Goal: Task Accomplishment & Management: Manage account settings

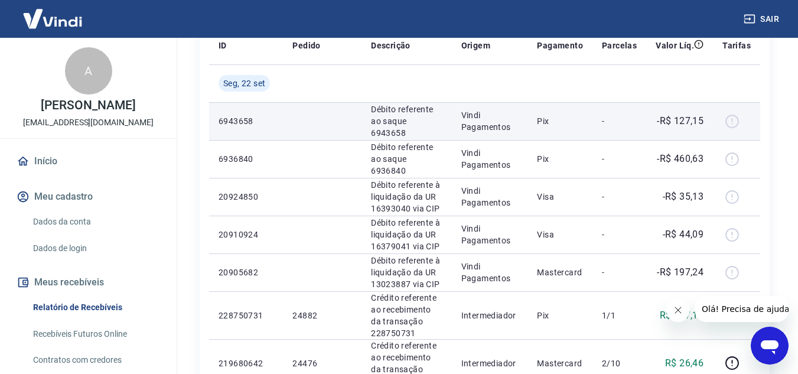
scroll to position [236, 0]
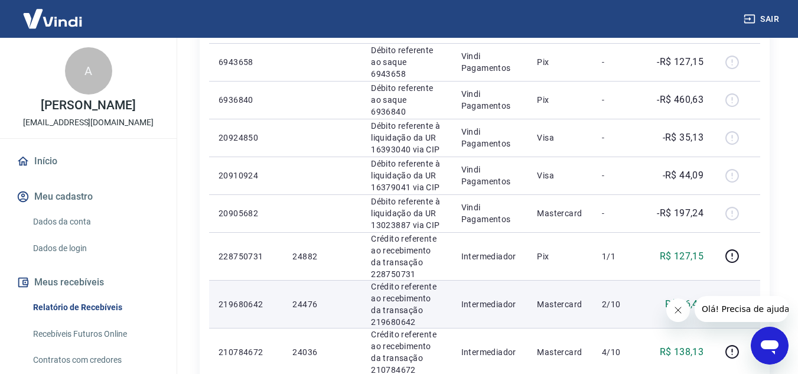
drag, startPoint x: 665, startPoint y: 309, endPoint x: 4, endPoint y: 12, distance: 725.2
click at [665, 309] on div "R$ 26,46" at bounding box center [679, 304] width 48 height 14
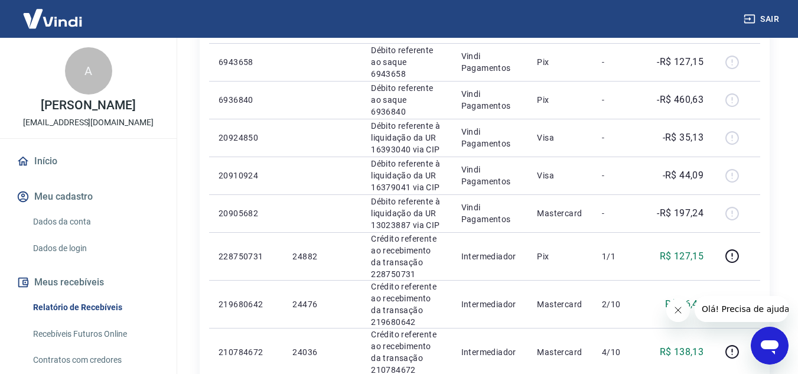
click at [671, 310] on button "Fechar mensagem da empresa" at bounding box center [677, 310] width 24 height 24
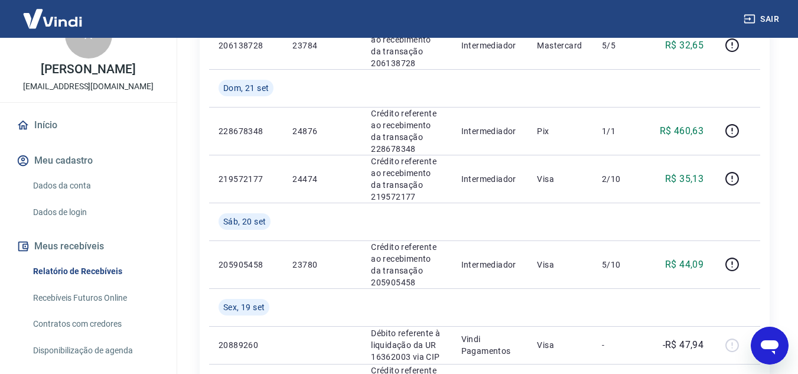
scroll to position [0, 0]
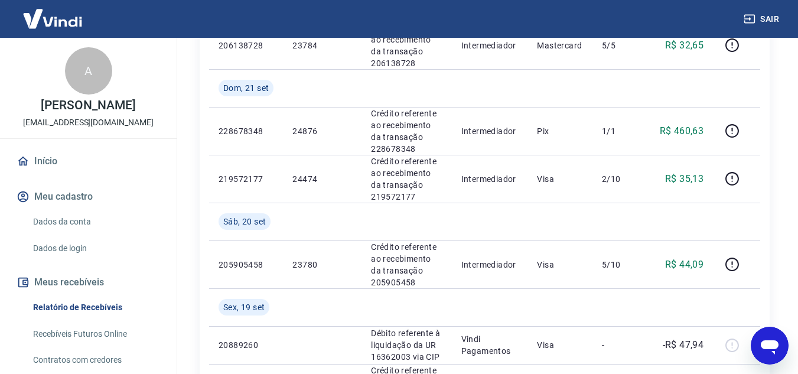
click at [56, 158] on link "Início" at bounding box center [88, 161] width 148 height 26
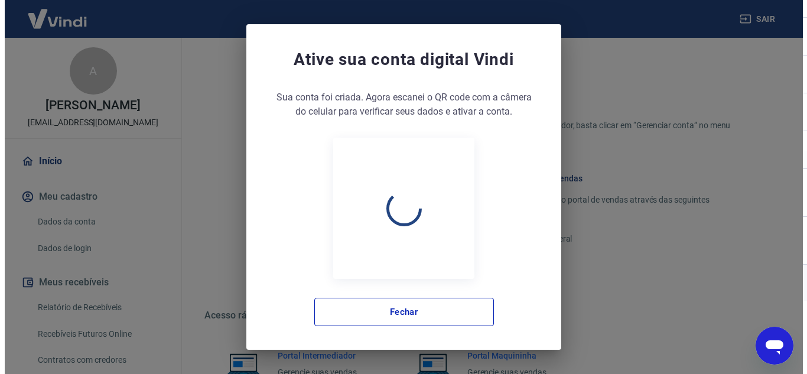
scroll to position [600, 0]
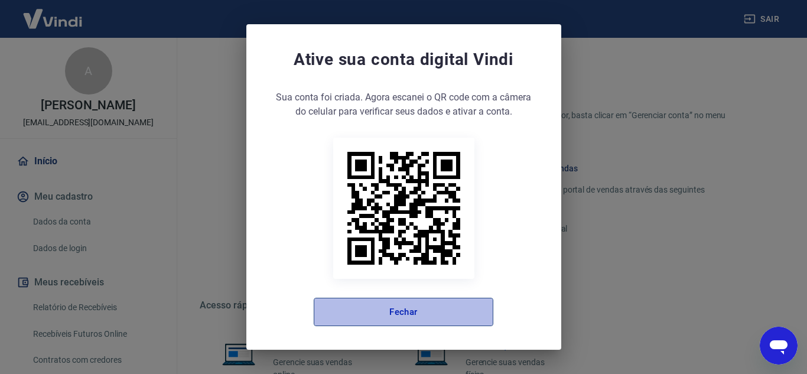
click at [363, 306] on button "Fechar" at bounding box center [403, 312] width 179 height 28
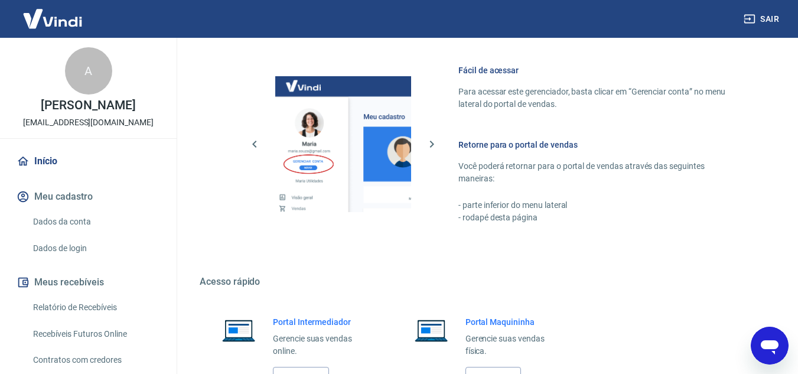
scroll to position [660, 0]
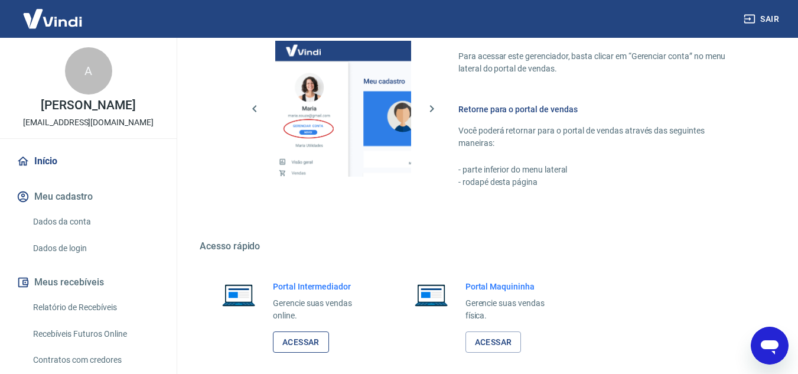
click at [303, 337] on link "Acessar" at bounding box center [301, 342] width 56 height 22
